Goal: Navigation & Orientation: Understand site structure

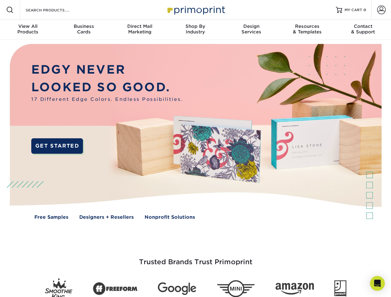
click at [195, 149] on img at bounding box center [195, 137] width 387 height 194
click at [10, 10] on span at bounding box center [9, 9] width 7 height 7
click at [381, 10] on span at bounding box center [381, 10] width 9 height 9
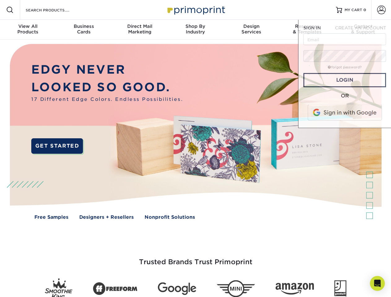
click at [28, 30] on div "View All Products" at bounding box center [28, 29] width 56 height 11
click at [84, 30] on div "Business Cards" at bounding box center [84, 29] width 56 height 11
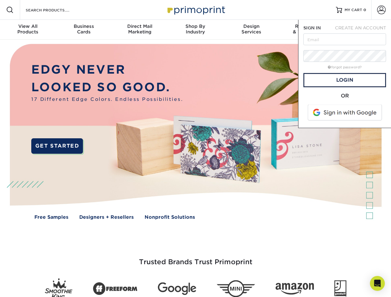
click at [140, 30] on div "Direct Mail Marketing" at bounding box center [140, 29] width 56 height 11
click at [195, 30] on div "Shop By Industry" at bounding box center [196, 29] width 56 height 11
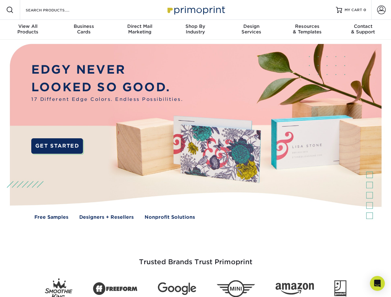
click at [252, 30] on div "Design Services" at bounding box center [252, 29] width 56 height 11
click at [307, 30] on div "Resources & Templates" at bounding box center [307, 29] width 56 height 11
click at [363, 30] on div "Contact & Support" at bounding box center [364, 29] width 56 height 11
